Goal: Find specific page/section: Find specific page/section

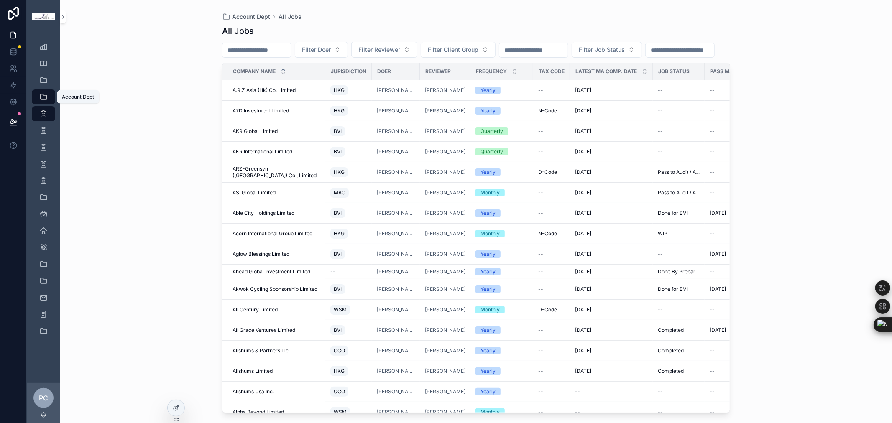
click at [43, 97] on icon "scrollable content" at bounding box center [43, 97] width 8 height 8
click at [287, 49] on input "scrollable content" at bounding box center [256, 50] width 69 height 12
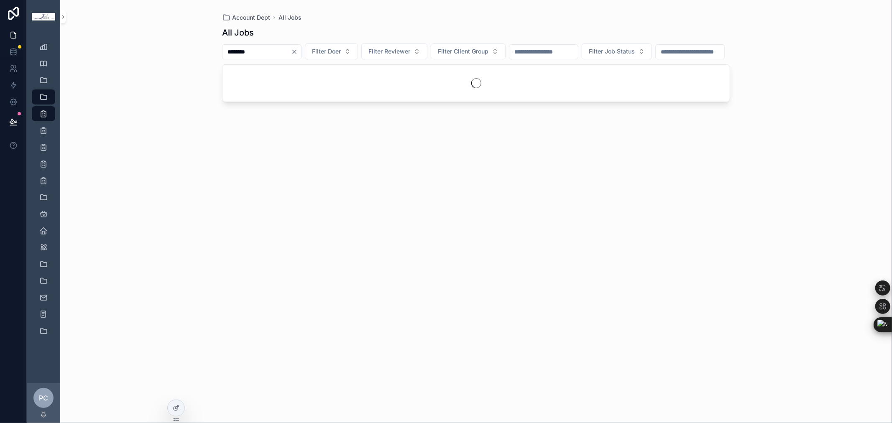
type input "********"
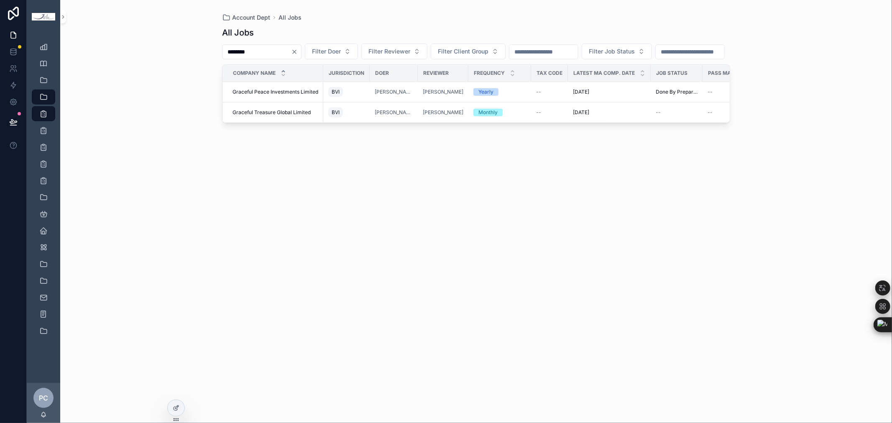
click at [339, 210] on div "All Jobs ******** Filter Doer Filter Reviewer Filter Client Group Filter Job St…" at bounding box center [476, 217] width 508 height 391
